Goal: Task Accomplishment & Management: Use online tool/utility

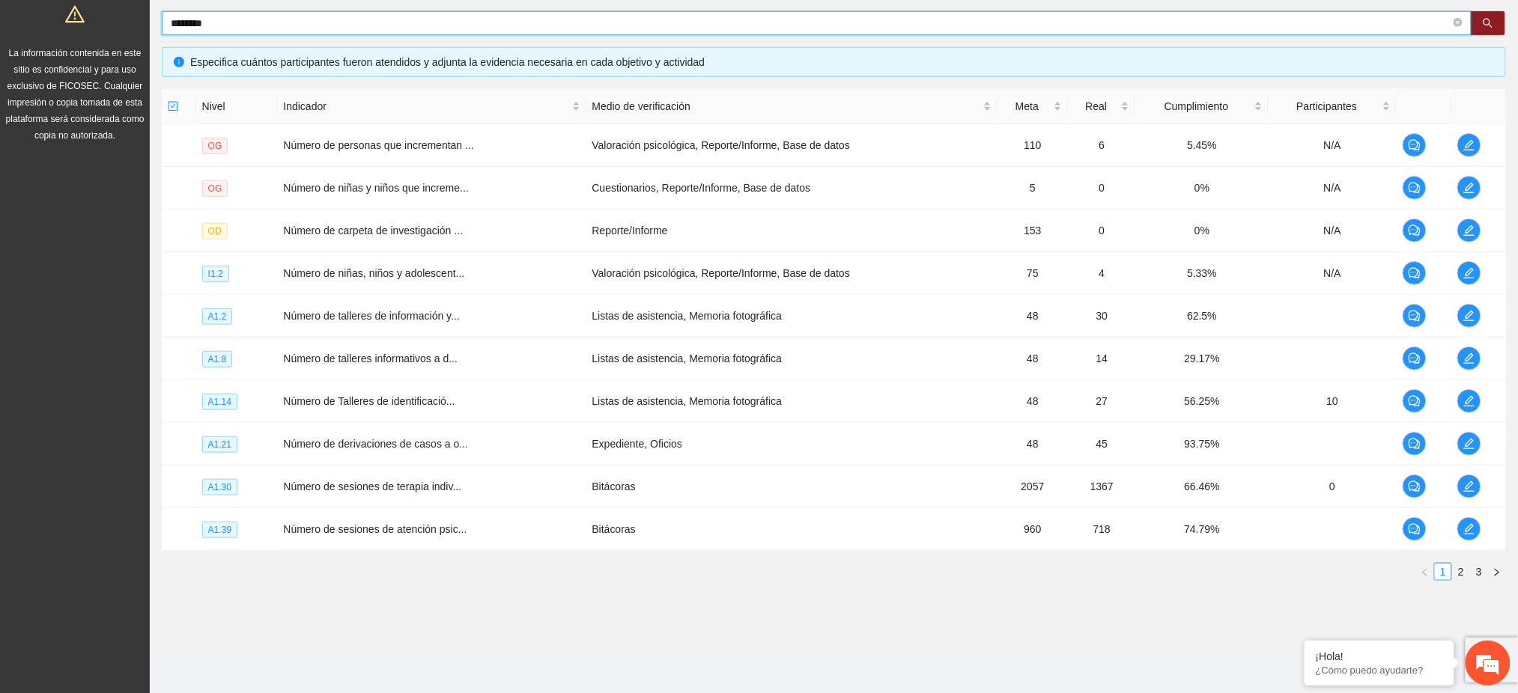
drag, startPoint x: 213, startPoint y: 22, endPoint x: 150, endPoint y: 27, distance: 62.4
click at [153, 23] on div "Objetivo general Meta: 680.00 Real: 25.00 Cumplimiento: 6.46 % Objetivos especí…" at bounding box center [834, 242] width 1368 height 726
type input "********"
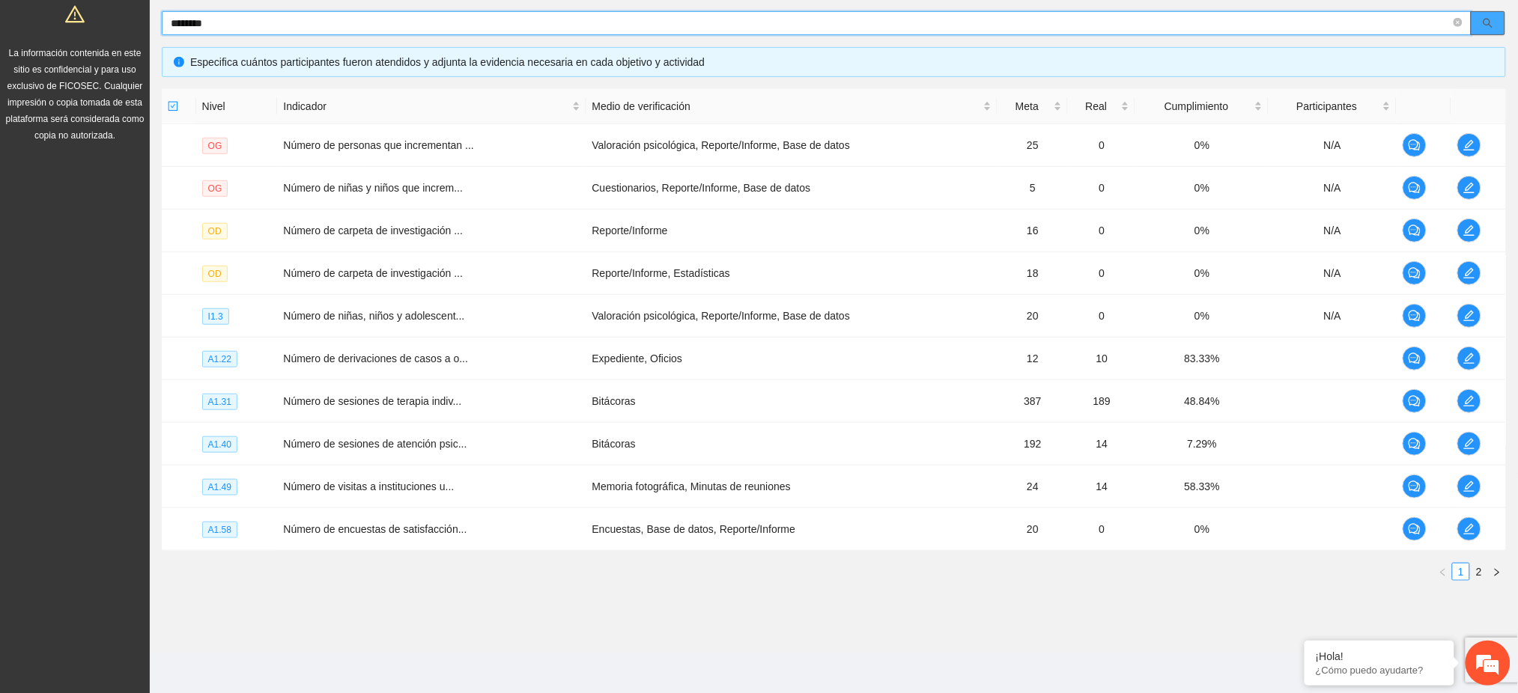
click at [1481, 18] on button "button" at bounding box center [1487, 23] width 34 height 24
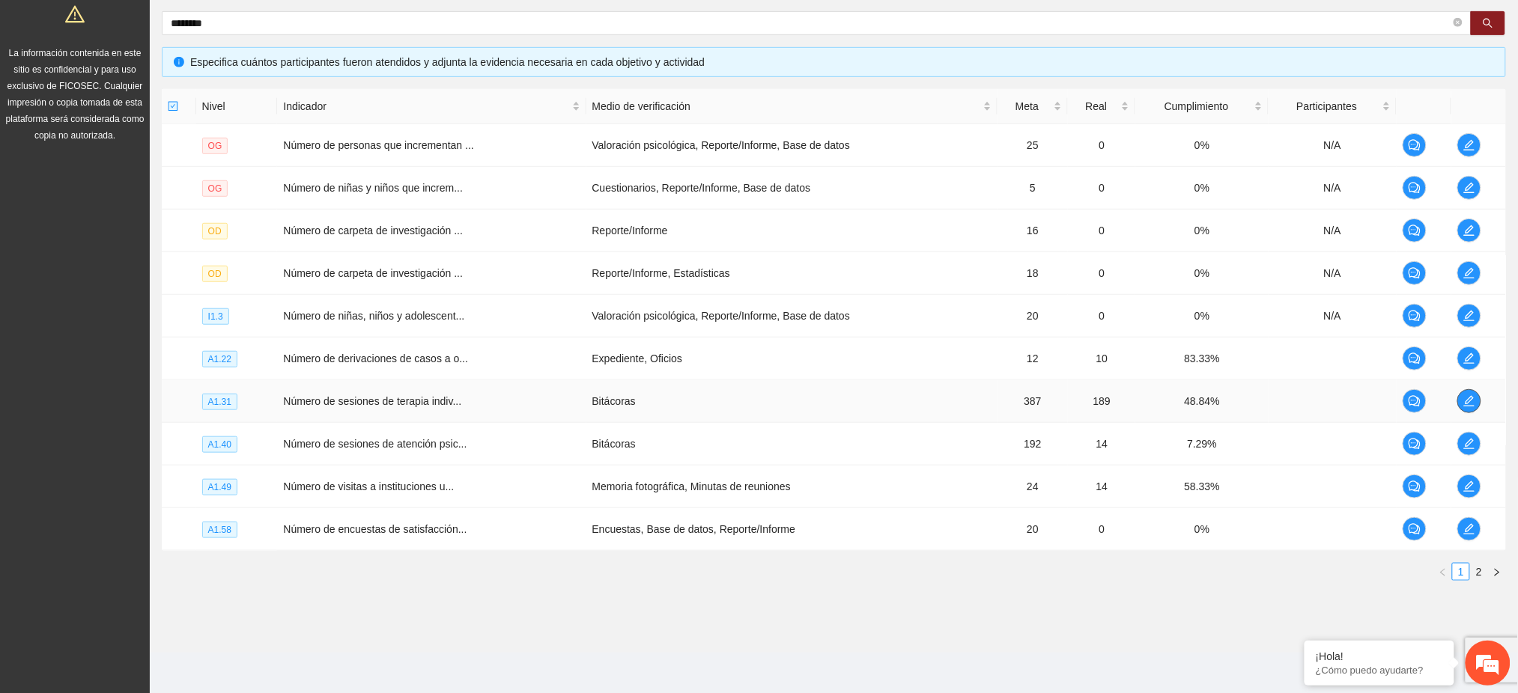
click at [1465, 401] on icon "edit" at bounding box center [1469, 401] width 12 height 12
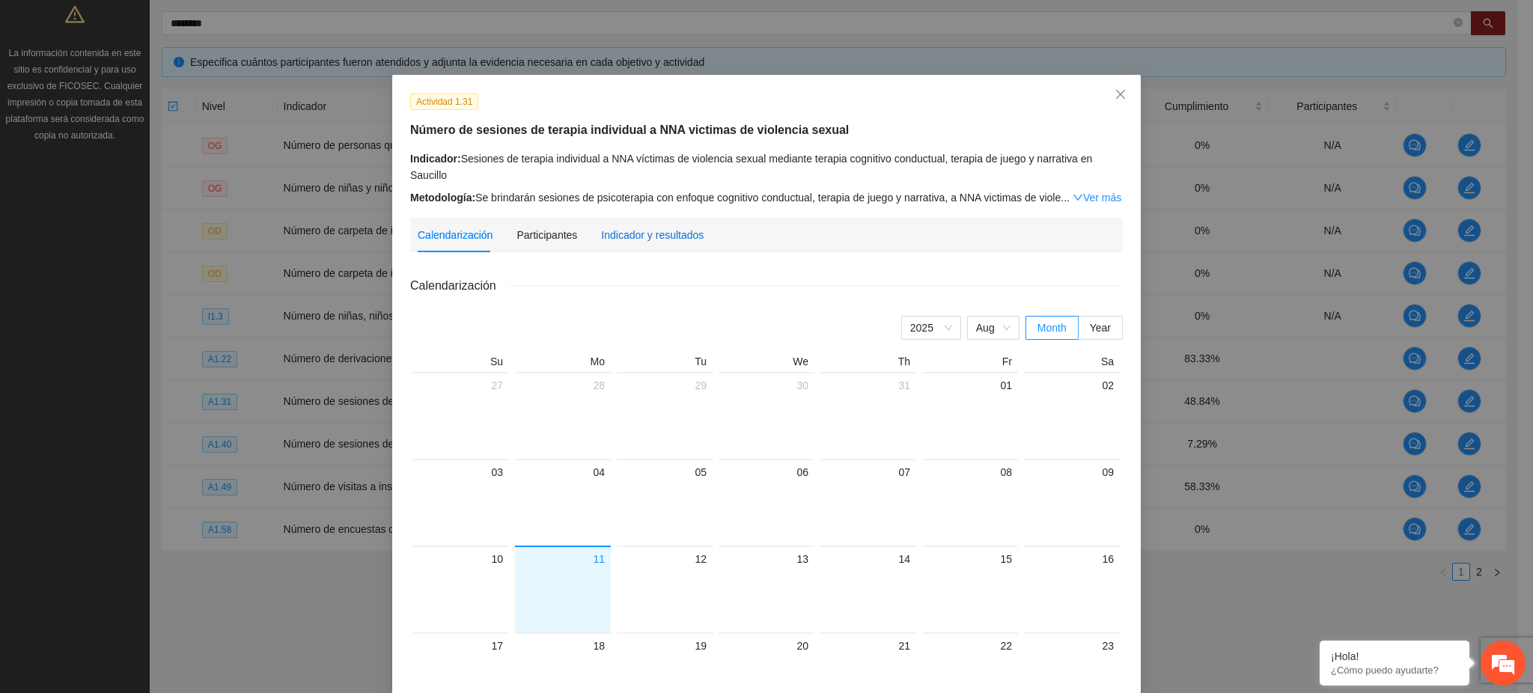
click at [650, 240] on div "Indicador y resultados" at bounding box center [652, 235] width 103 height 16
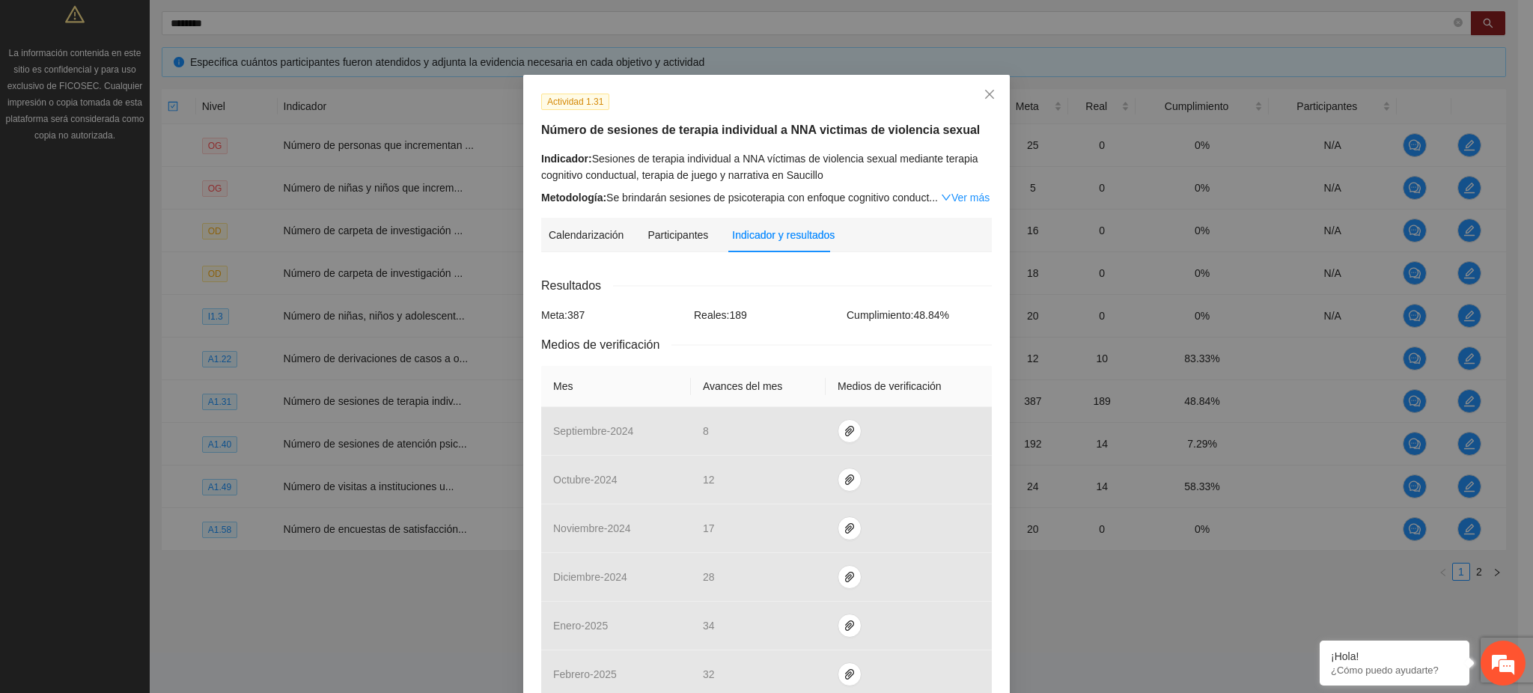
scroll to position [444, 0]
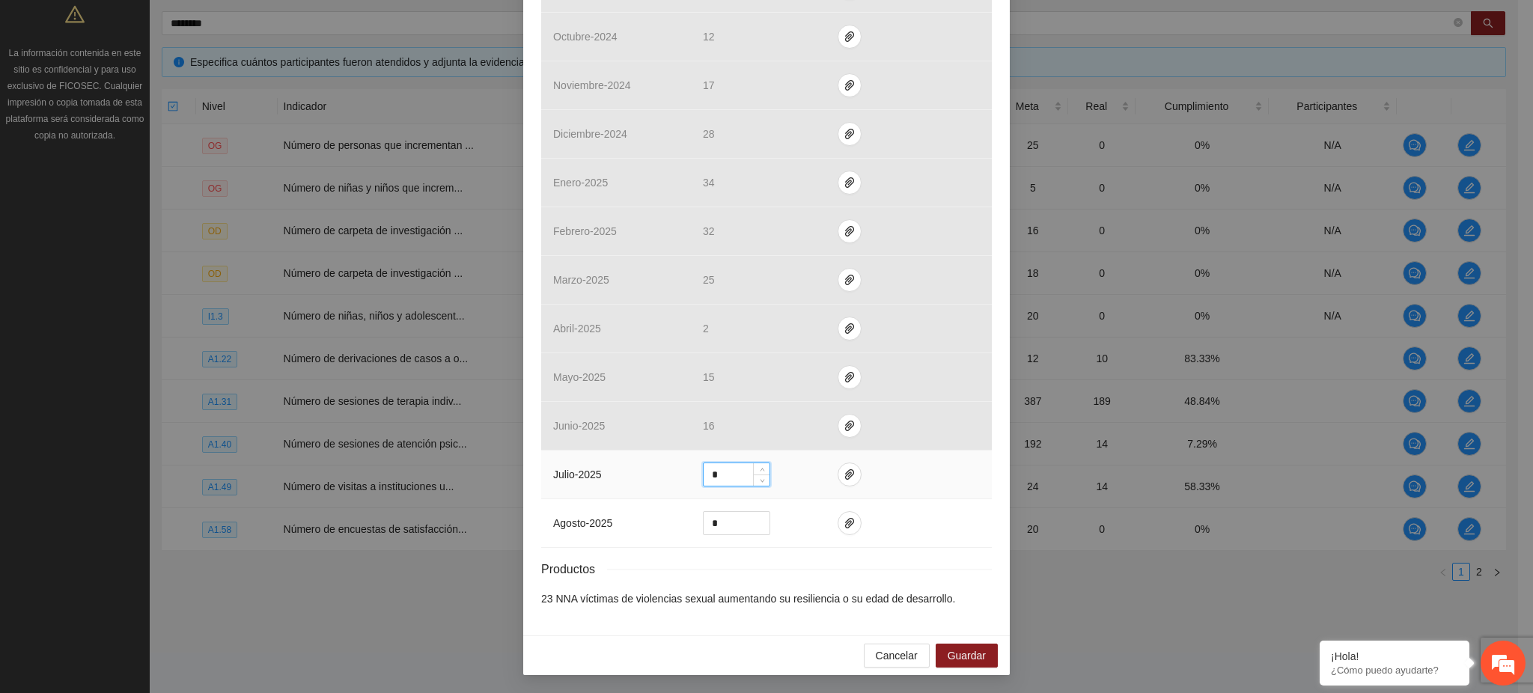
click at [715, 473] on input "*" at bounding box center [737, 474] width 66 height 22
drag, startPoint x: 715, startPoint y: 473, endPoint x: 679, endPoint y: 474, distance: 35.9
click at [681, 473] on tr "julio - 2025 *" at bounding box center [766, 475] width 451 height 49
type input "**"
click at [845, 479] on icon "paper-clip" at bounding box center [849, 474] width 9 height 10
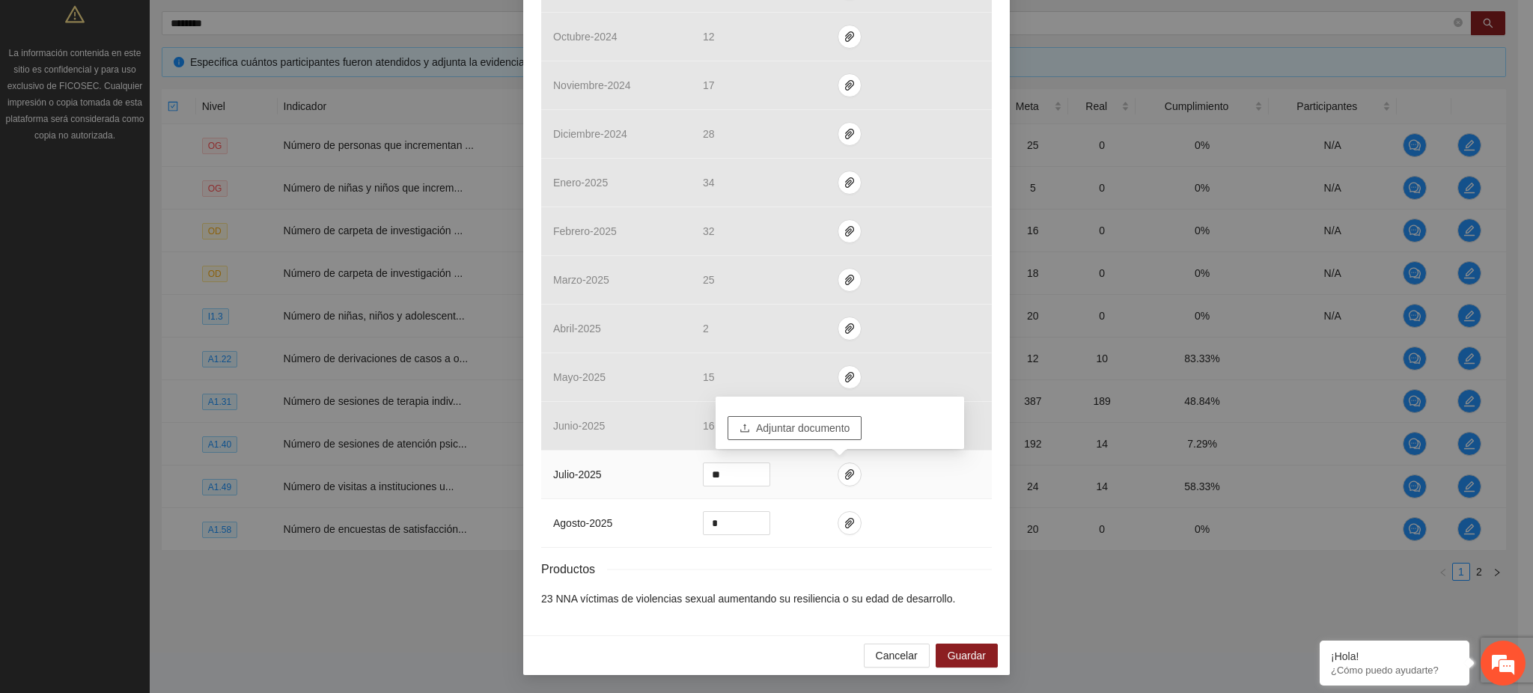
click at [797, 430] on span "Adjuntar documento" at bounding box center [803, 428] width 94 height 16
click at [764, 416] on button "Adjuntar documento" at bounding box center [795, 428] width 134 height 24
click at [881, 658] on span "Cancelar" at bounding box center [897, 656] width 42 height 16
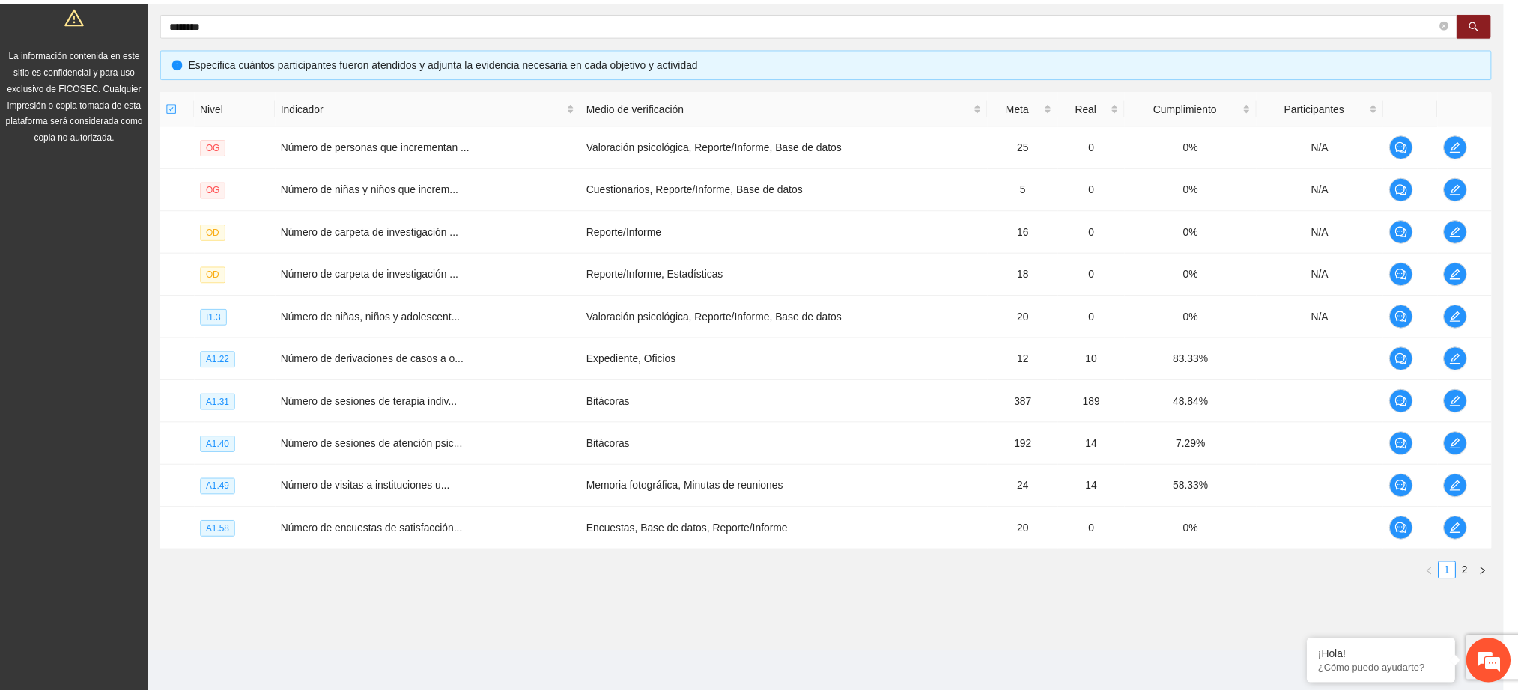
scroll to position [368, 0]
